Goal: Transaction & Acquisition: Book appointment/travel/reservation

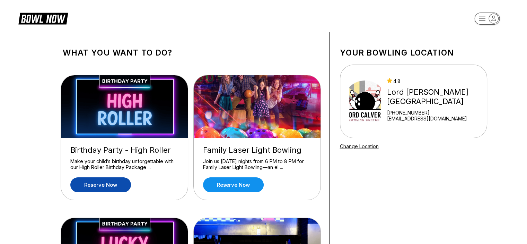
click at [119, 181] on link "Reserve now" at bounding box center [100, 184] width 61 height 15
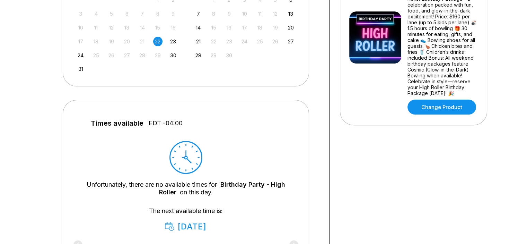
scroll to position [208, 0]
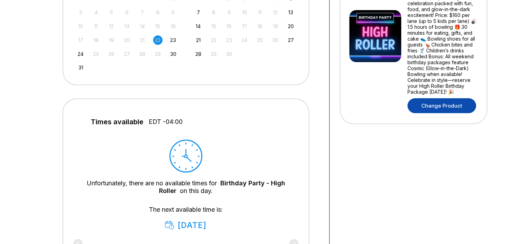
click at [418, 106] on link "Change Product" at bounding box center [441, 105] width 69 height 15
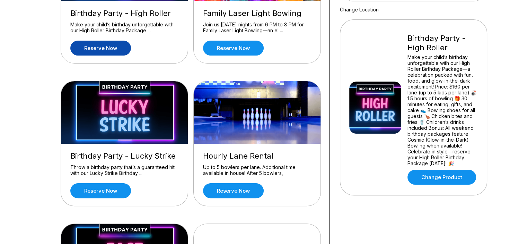
scroll to position [139, 0]
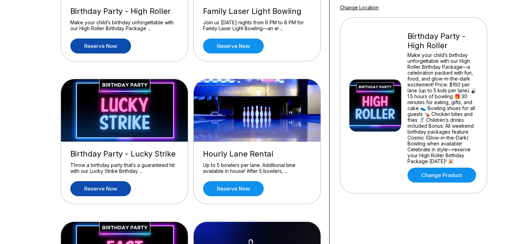
click at [128, 189] on link "Reserve now" at bounding box center [100, 188] width 61 height 15
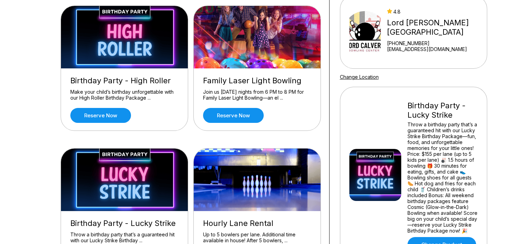
scroll to position [104, 0]
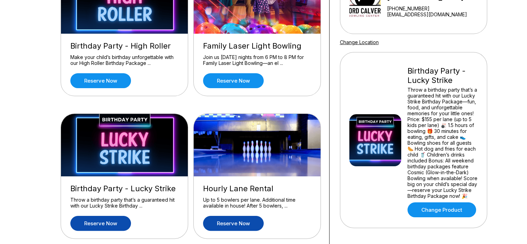
click at [231, 223] on link "Reserve now" at bounding box center [233, 222] width 61 height 15
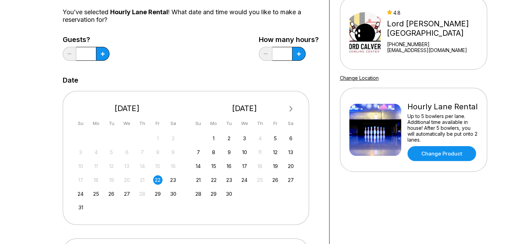
scroll to position [69, 0]
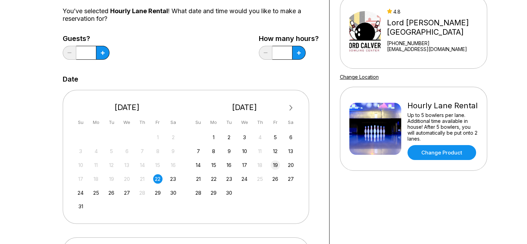
click at [274, 167] on div "19" at bounding box center [275, 164] width 9 height 9
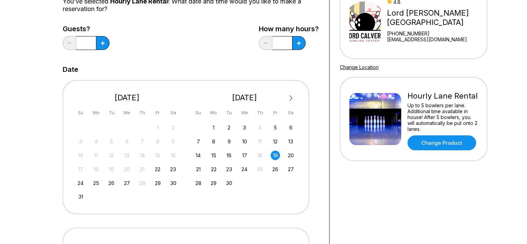
scroll to position [104, 0]
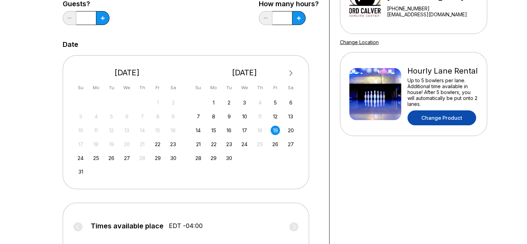
click at [441, 119] on link "Change Product" at bounding box center [441, 117] width 69 height 15
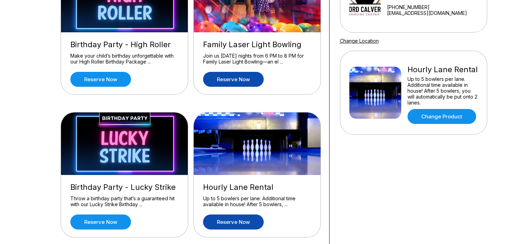
scroll to position [139, 0]
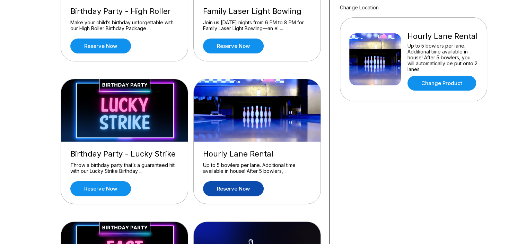
click at [239, 186] on link "Reserve now" at bounding box center [233, 188] width 61 height 15
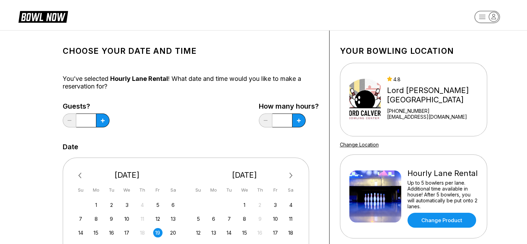
scroll to position [69, 0]
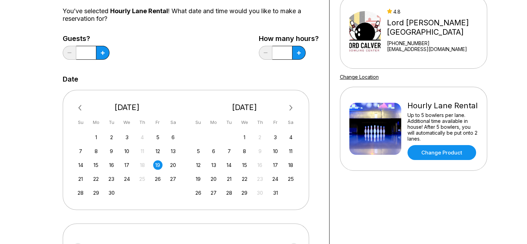
click at [159, 162] on div "19" at bounding box center [157, 164] width 9 height 9
click at [109, 57] on button at bounding box center [103, 53] width 14 height 14
type input "***"
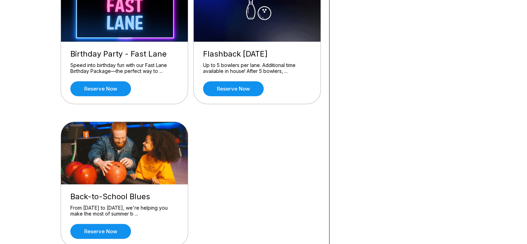
scroll to position [381, 0]
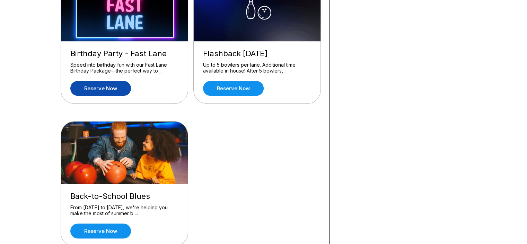
click at [83, 81] on link "Reserve now" at bounding box center [100, 88] width 61 height 15
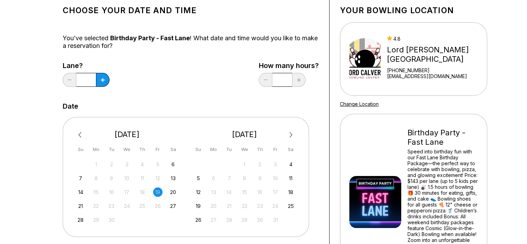
scroll to position [0, 0]
